Goal: Task Accomplishment & Management: Manage account settings

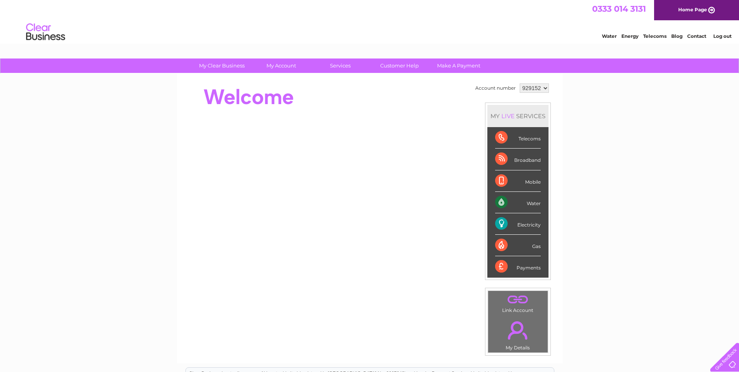
click at [499, 266] on div "Payments" at bounding box center [518, 266] width 46 height 21
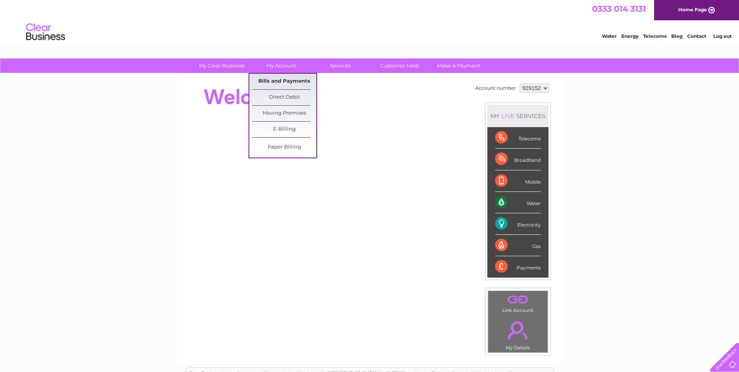
click at [279, 77] on link "Bills and Payments" at bounding box center [284, 82] width 64 height 16
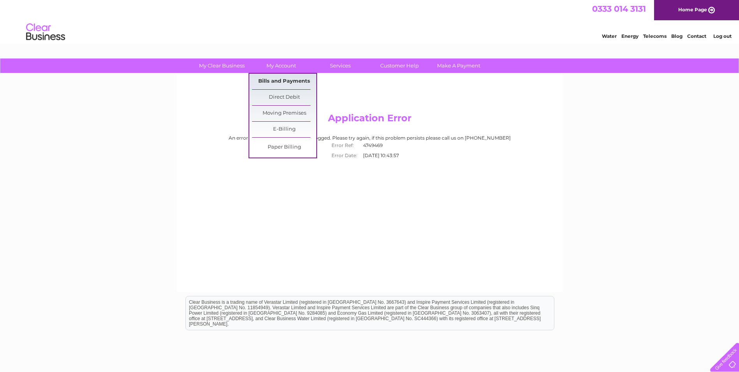
click at [279, 83] on link "Bills and Payments" at bounding box center [284, 82] width 64 height 16
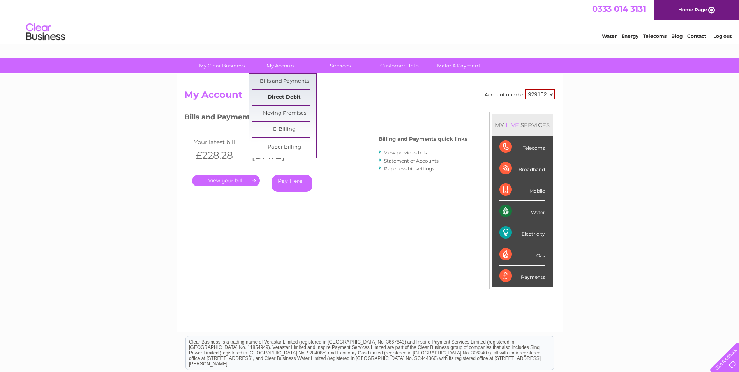
click at [287, 97] on link "Direct Debit" at bounding box center [284, 98] width 64 height 16
